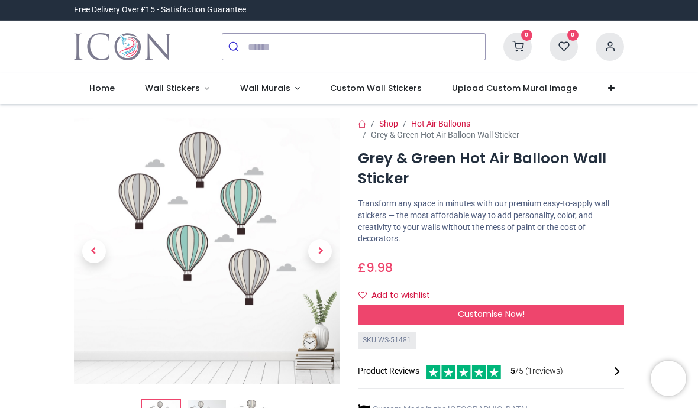
click at [324, 257] on span "Next" at bounding box center [320, 251] width 24 height 24
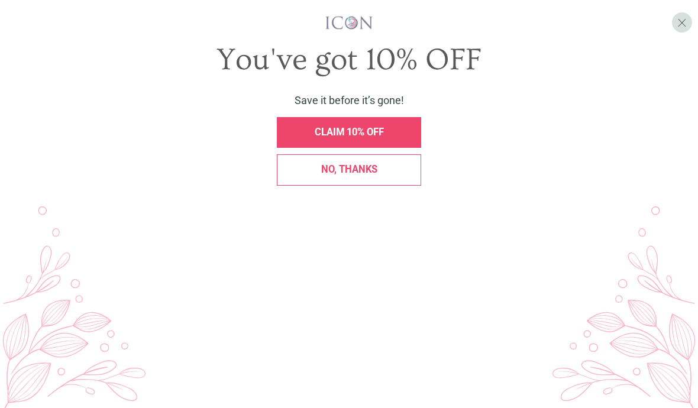
click at [405, 134] on div "CLAIM 10% OFF" at bounding box center [348, 133] width 129 height 10
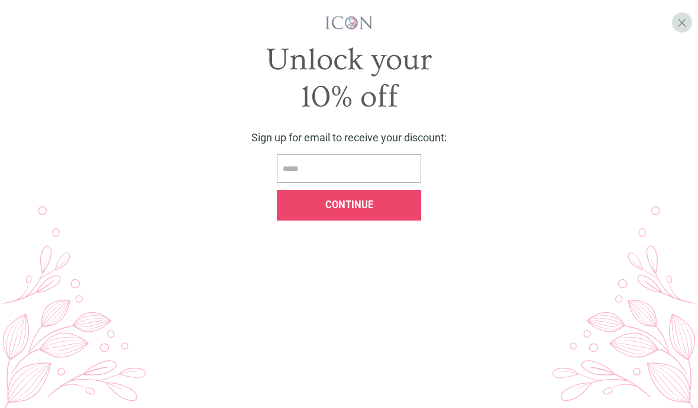
click at [359, 166] on input "email" at bounding box center [349, 168] width 144 height 29
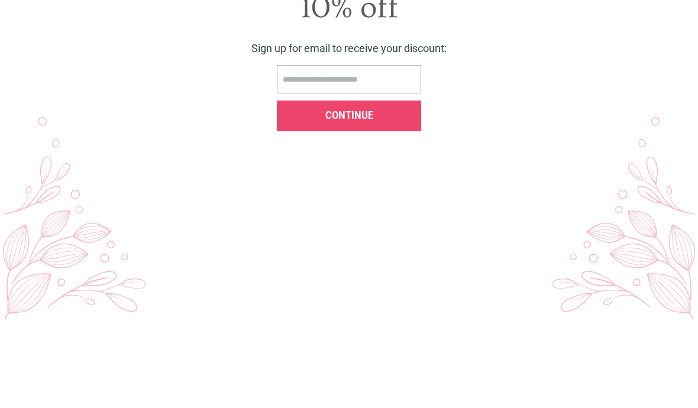
type input "**********"
click at [378, 190] on div "Continue" at bounding box center [349, 205] width 144 height 31
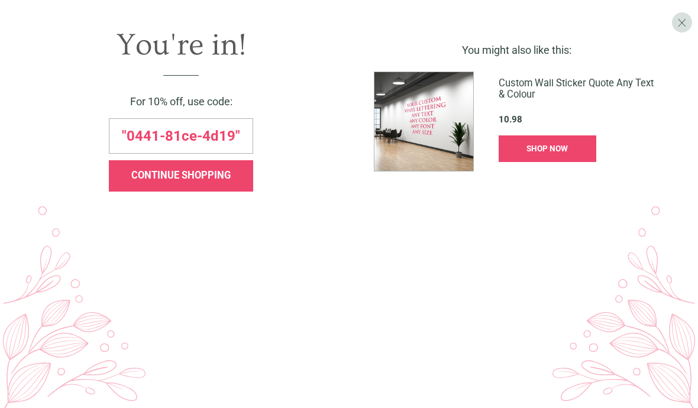
click at [227, 181] on span "CONTINUE SHOPPING" at bounding box center [180, 175] width 99 height 11
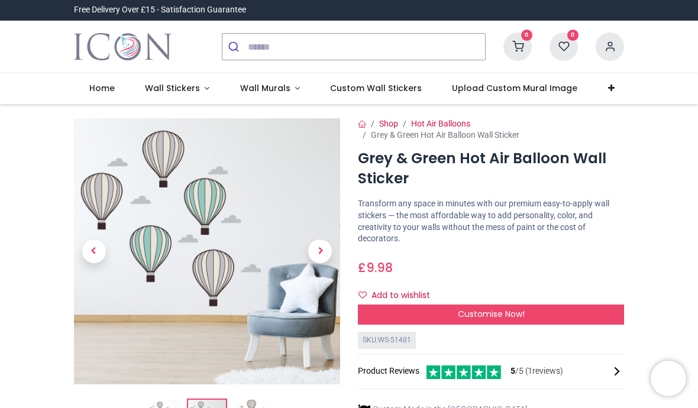
click at [206, 85] on link "Wall Stickers" at bounding box center [176, 88] width 95 height 31
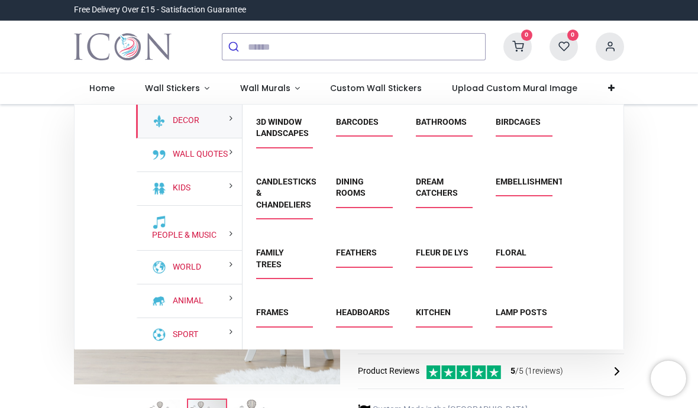
click at [442, 196] on link "Dream Catchers" at bounding box center [437, 187] width 42 height 21
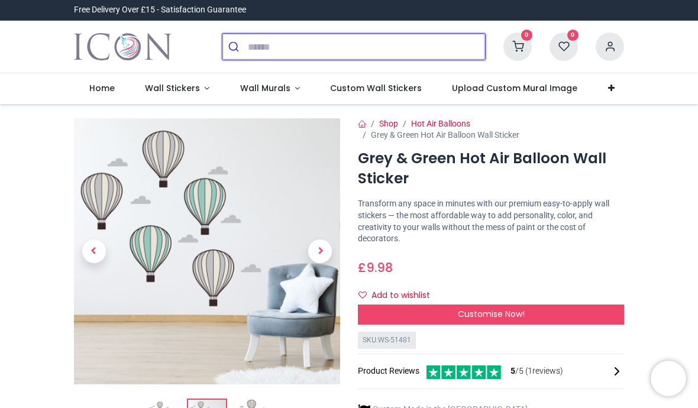
click at [297, 46] on input "search" at bounding box center [366, 47] width 237 height 26
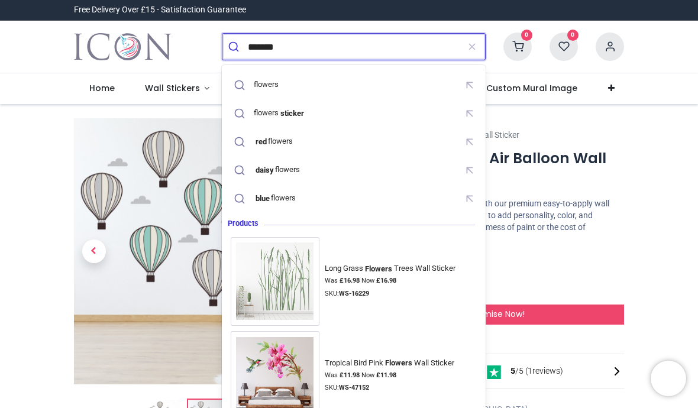
type input "*******"
click at [235, 47] on button "submit" at bounding box center [234, 47] width 25 height 26
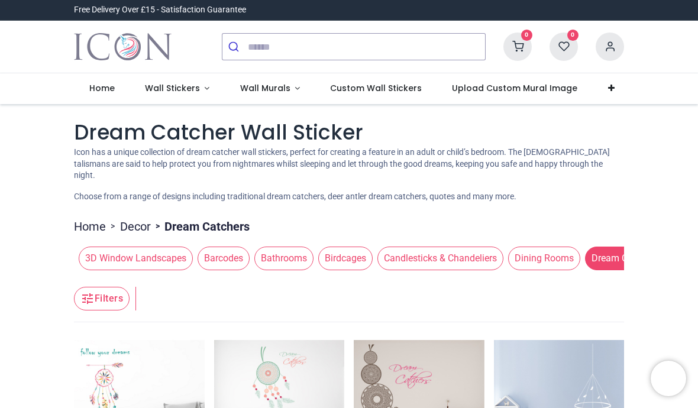
click at [491, 259] on span "Candlesticks & Chandeliers" at bounding box center [440, 259] width 126 height 24
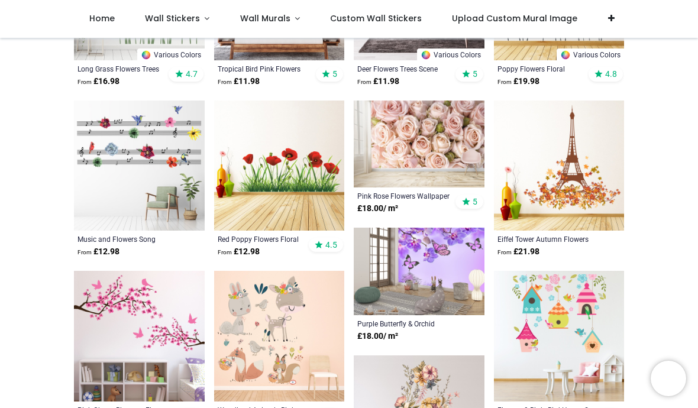
scroll to position [251, 0]
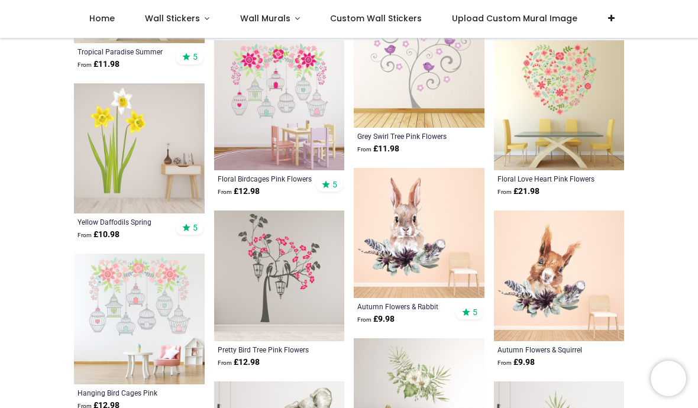
scroll to position [1632, 0]
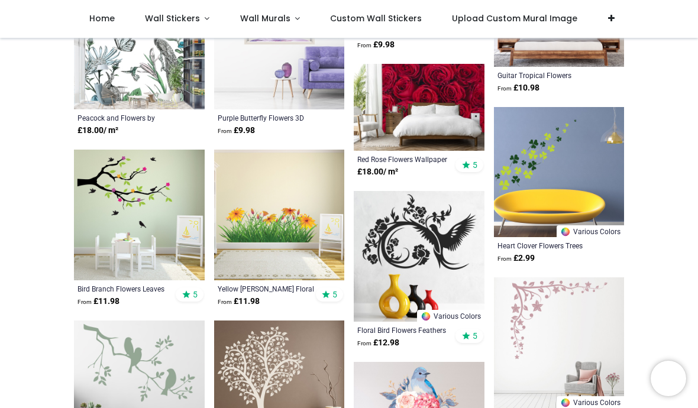
scroll to position [2716, 0]
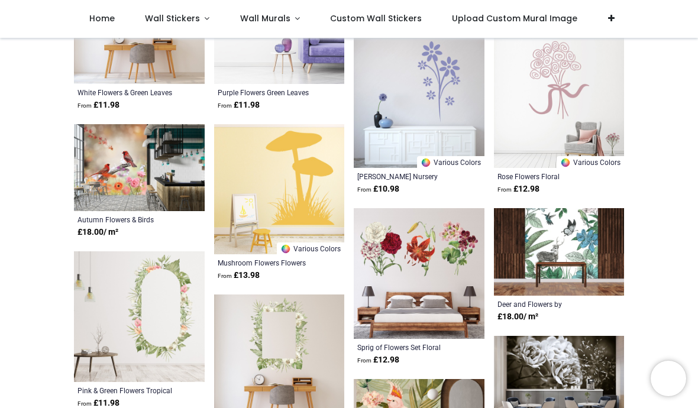
scroll to position [3734, 0]
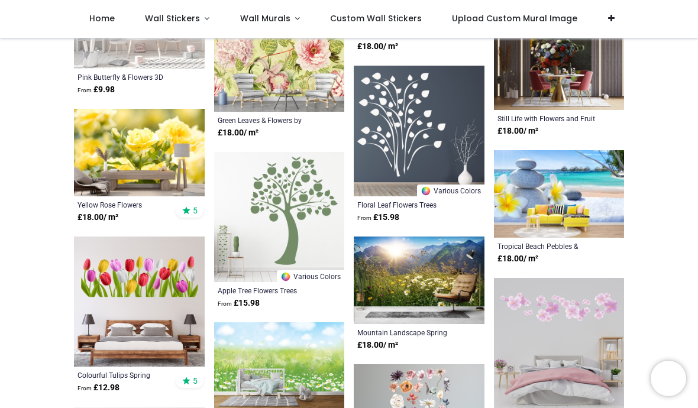
scroll to position [5341, 0]
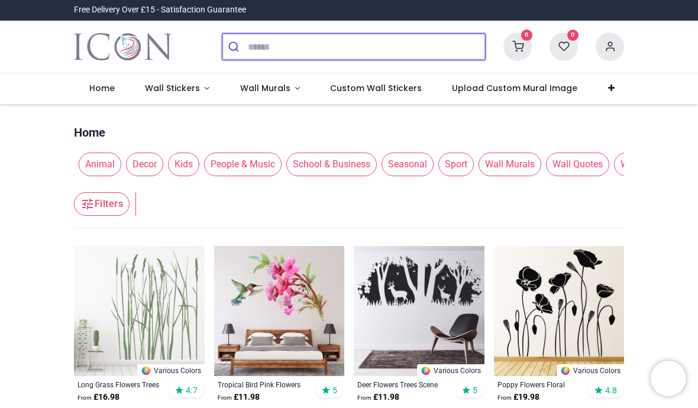
click at [295, 48] on input "search" at bounding box center [366, 47] width 237 height 26
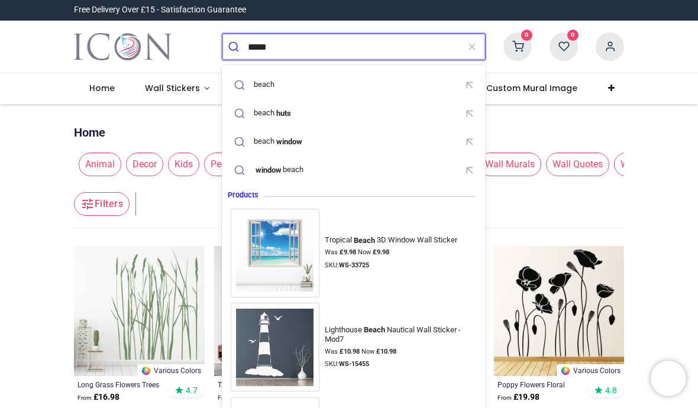
type input "*****"
click at [235, 47] on button "submit" at bounding box center [234, 47] width 25 height 26
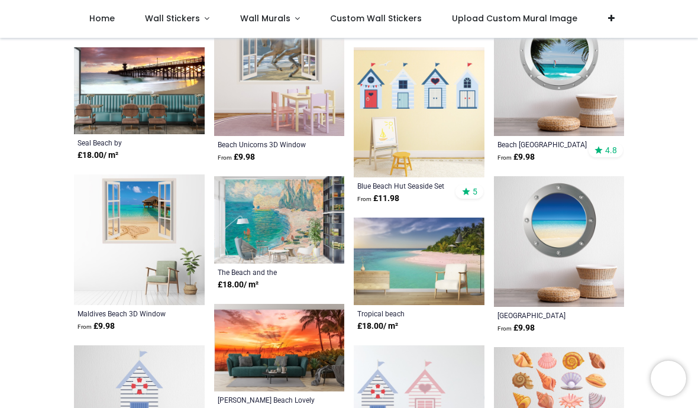
scroll to position [687, 0]
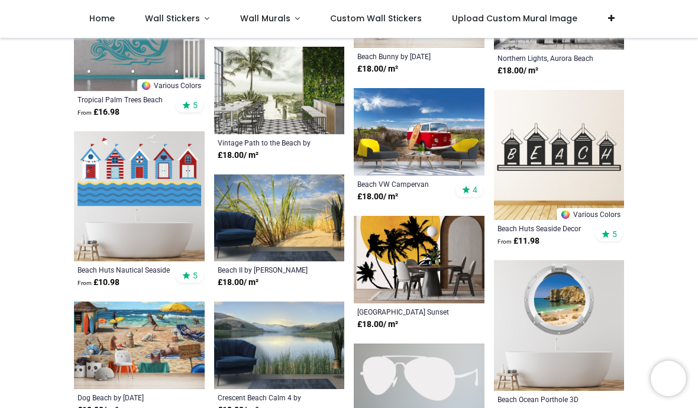
scroll to position [1242, 0]
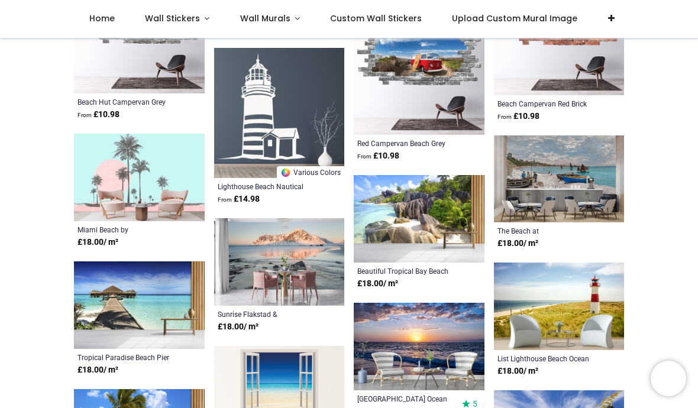
scroll to position [2304, 0]
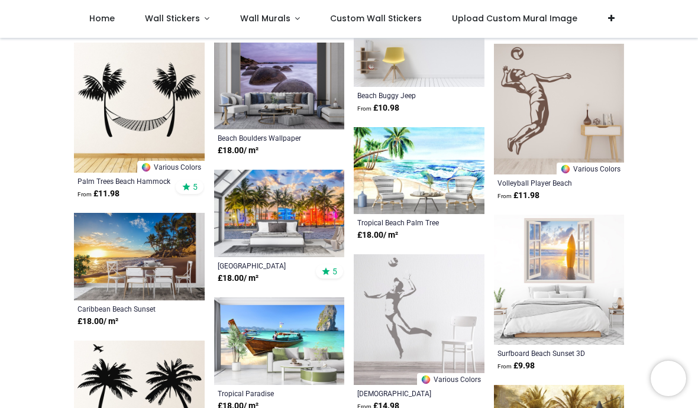
scroll to position [3034, 0]
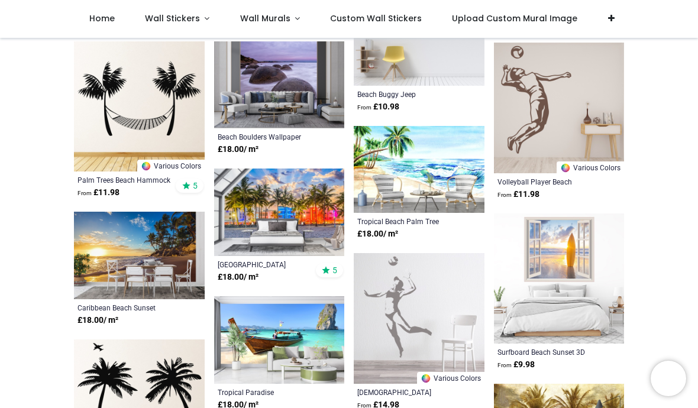
click at [594, 303] on img at bounding box center [559, 278] width 131 height 131
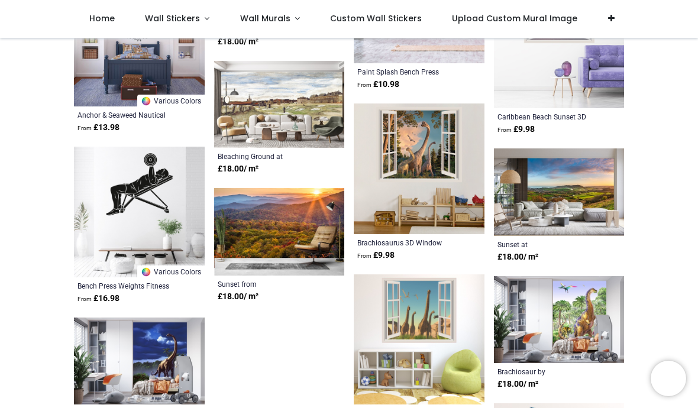
scroll to position [3823, 0]
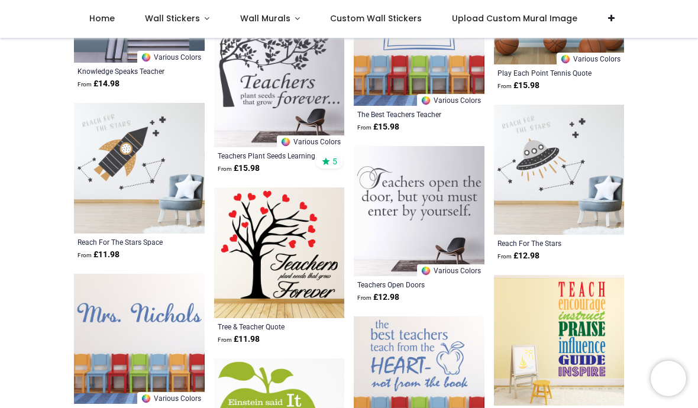
scroll to position [4635, 0]
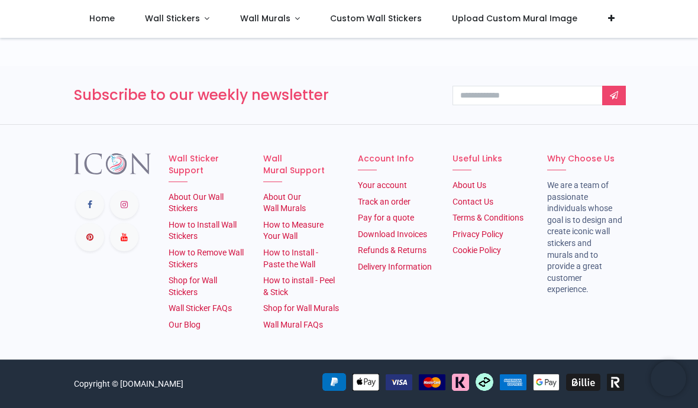
scroll to position [4252, 0]
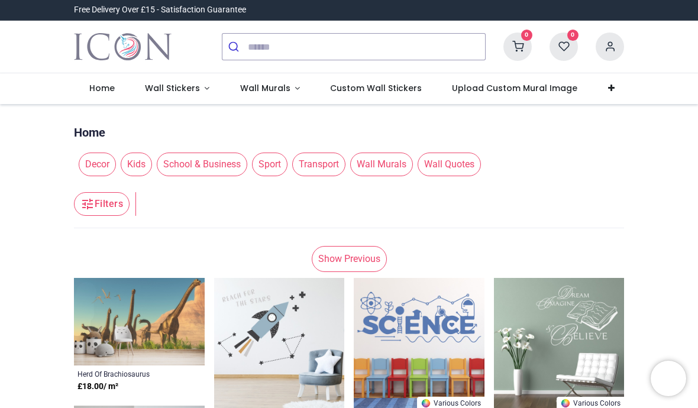
click at [111, 204] on button "Filters" at bounding box center [102, 204] width 56 height 24
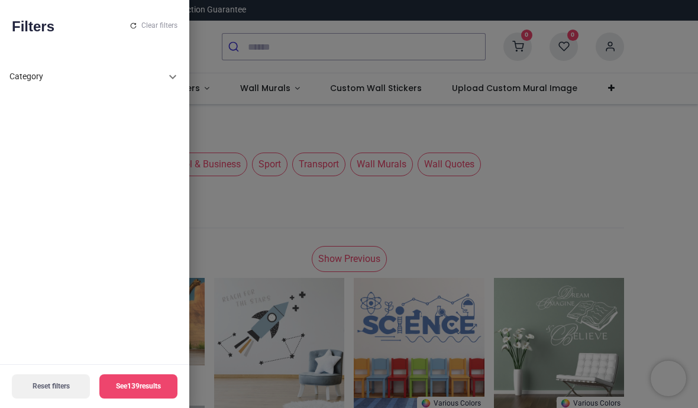
click at [174, 77] on icon at bounding box center [172, 77] width 7 height 4
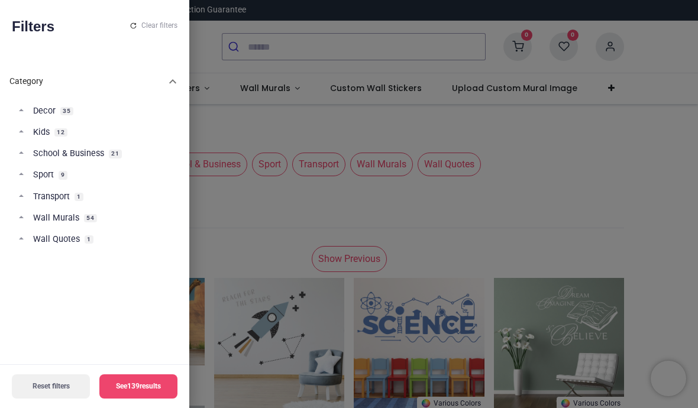
click at [56, 105] on span "Decor" at bounding box center [44, 111] width 22 height 12
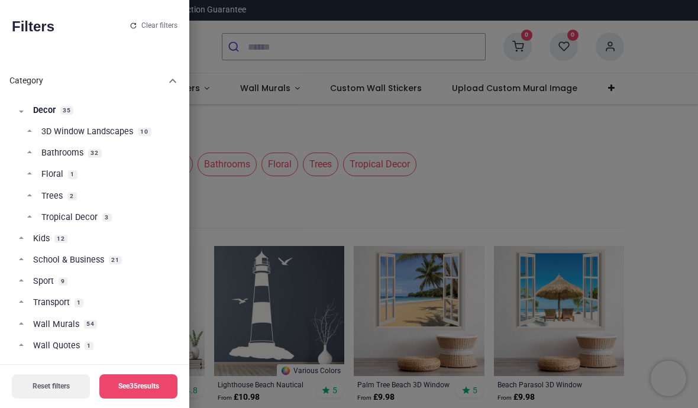
scroll to position [51, 0]
click at [47, 276] on span "Sport" at bounding box center [43, 282] width 21 height 12
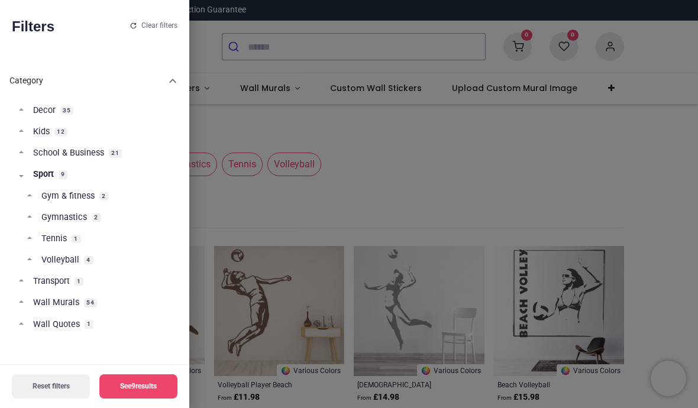
click at [56, 105] on span "Decor" at bounding box center [44, 111] width 22 height 12
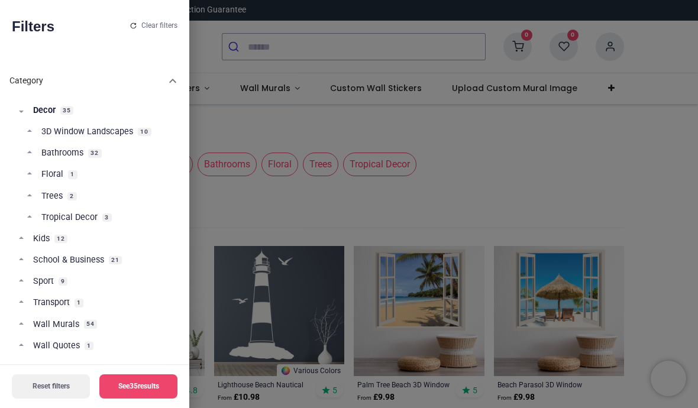
click at [55, 169] on span "Floral" at bounding box center [52, 175] width 22 height 12
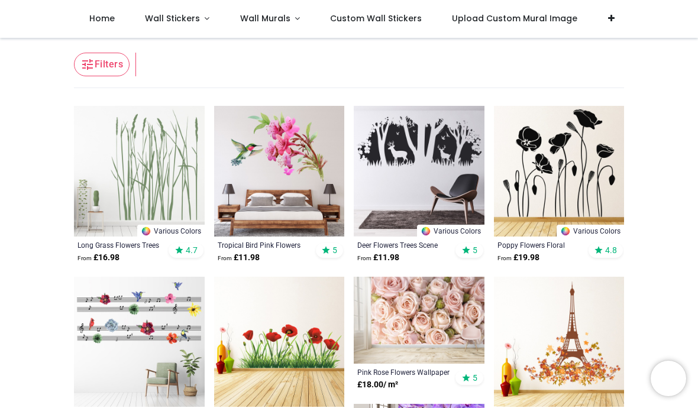
scroll to position [79, 0]
